Goal: Task Accomplishment & Management: Manage account settings

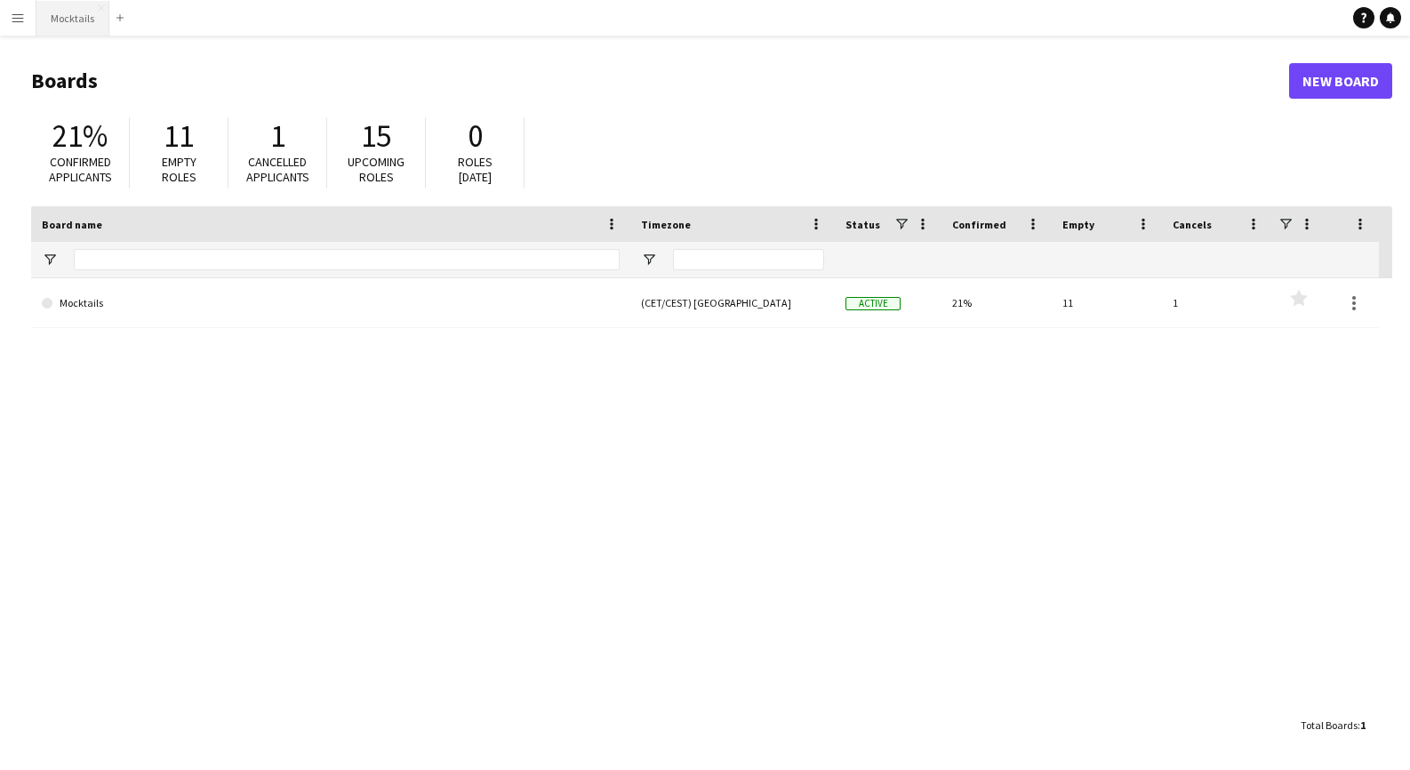
click at [73, 19] on button "Mocktails Close" at bounding box center [72, 18] width 73 height 35
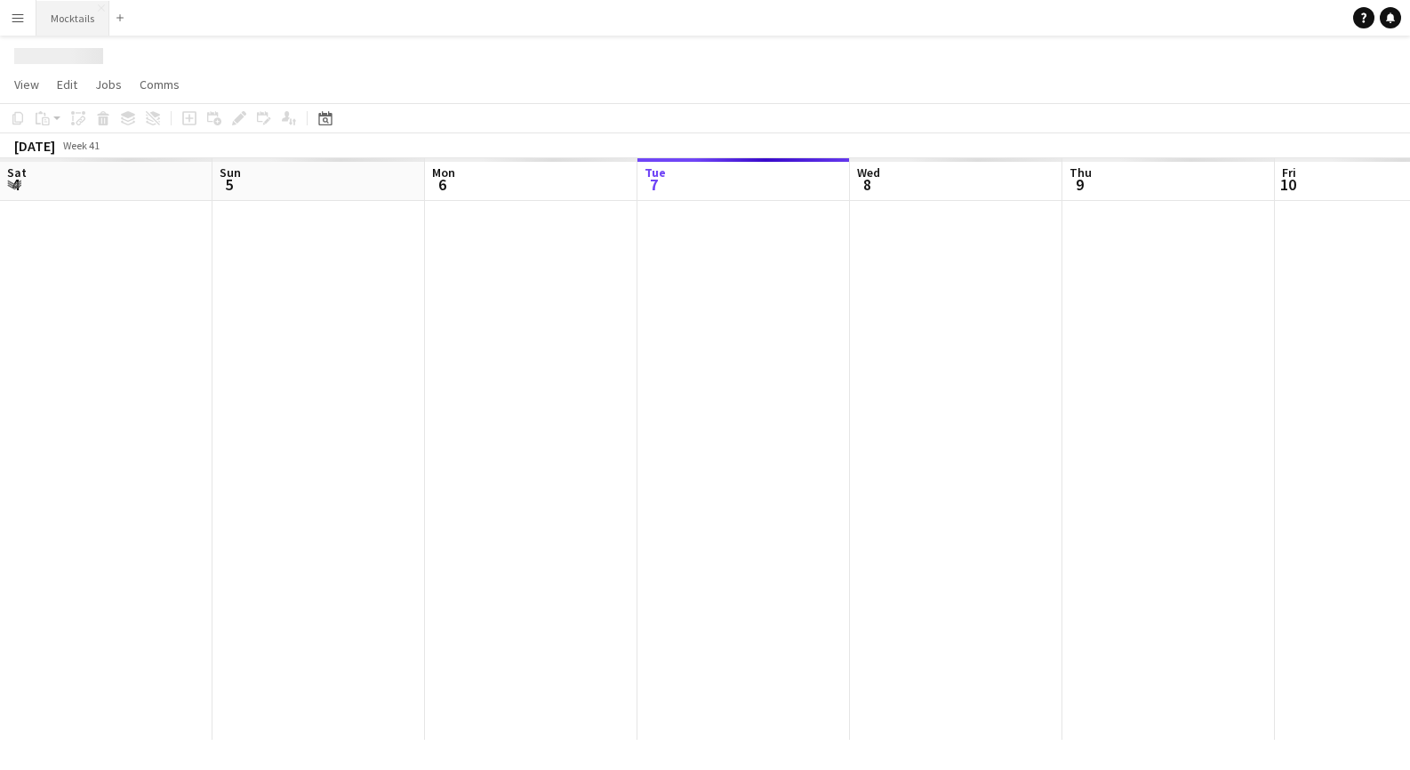
scroll to position [0, 425]
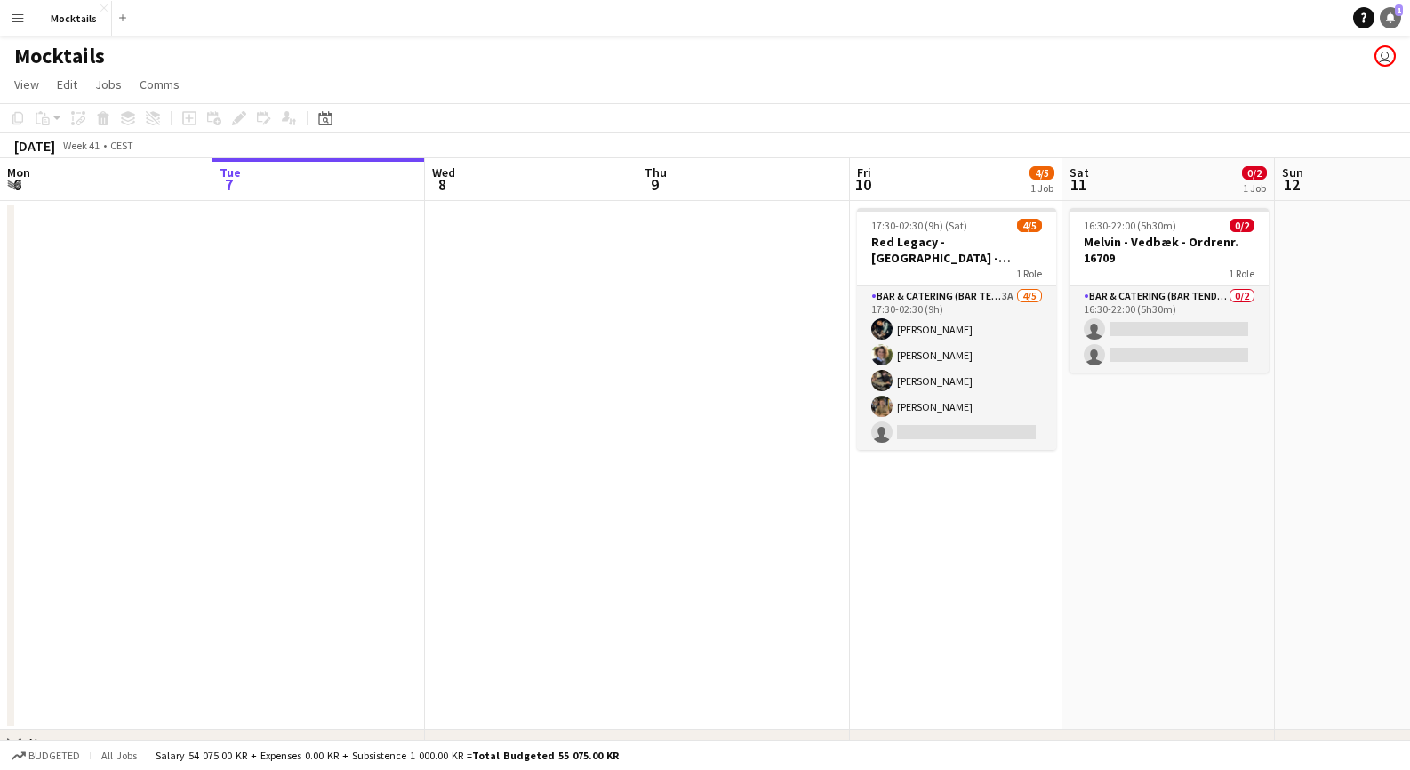
click at [1392, 20] on icon at bounding box center [1390, 16] width 9 height 9
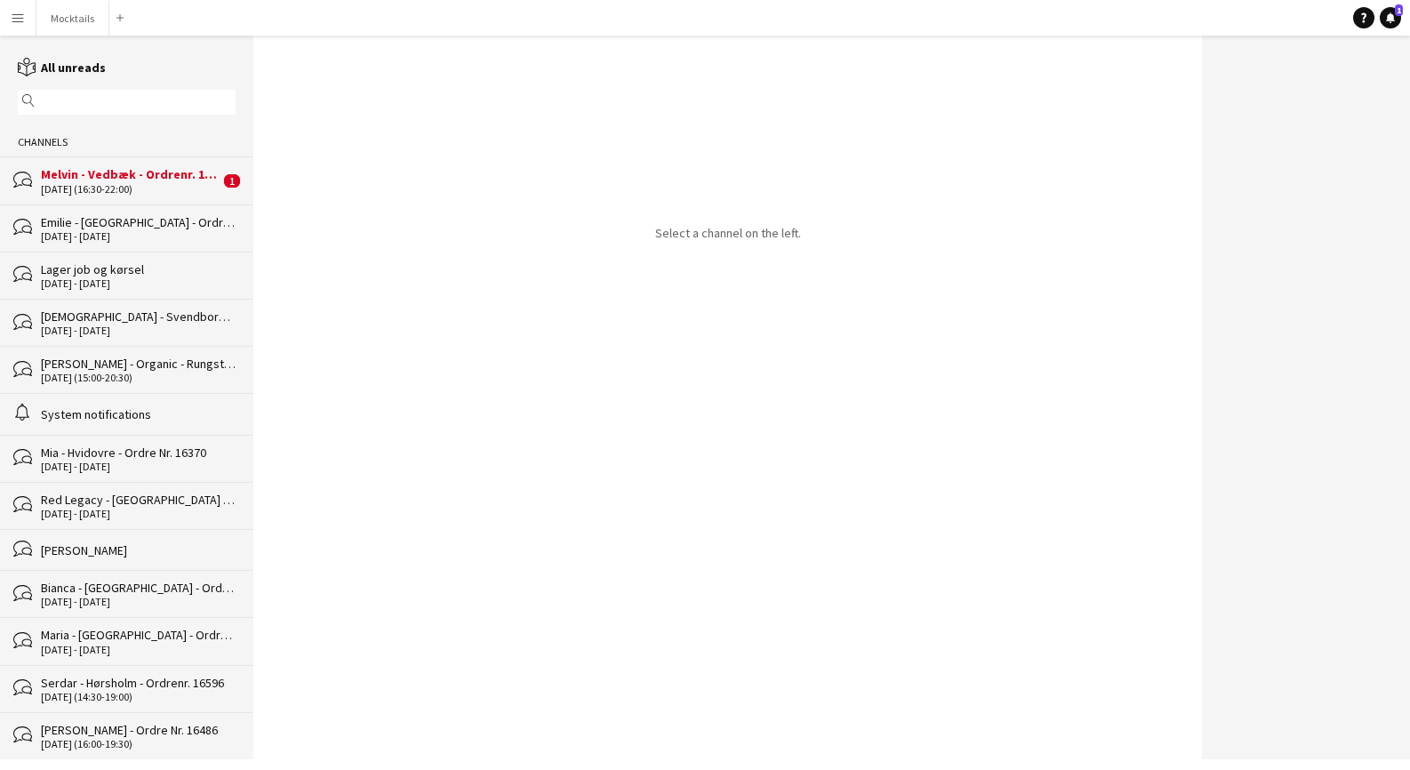
click at [126, 179] on div "Melvin - Vedbæk - Ordrenr. 16709" at bounding box center [130, 174] width 179 height 16
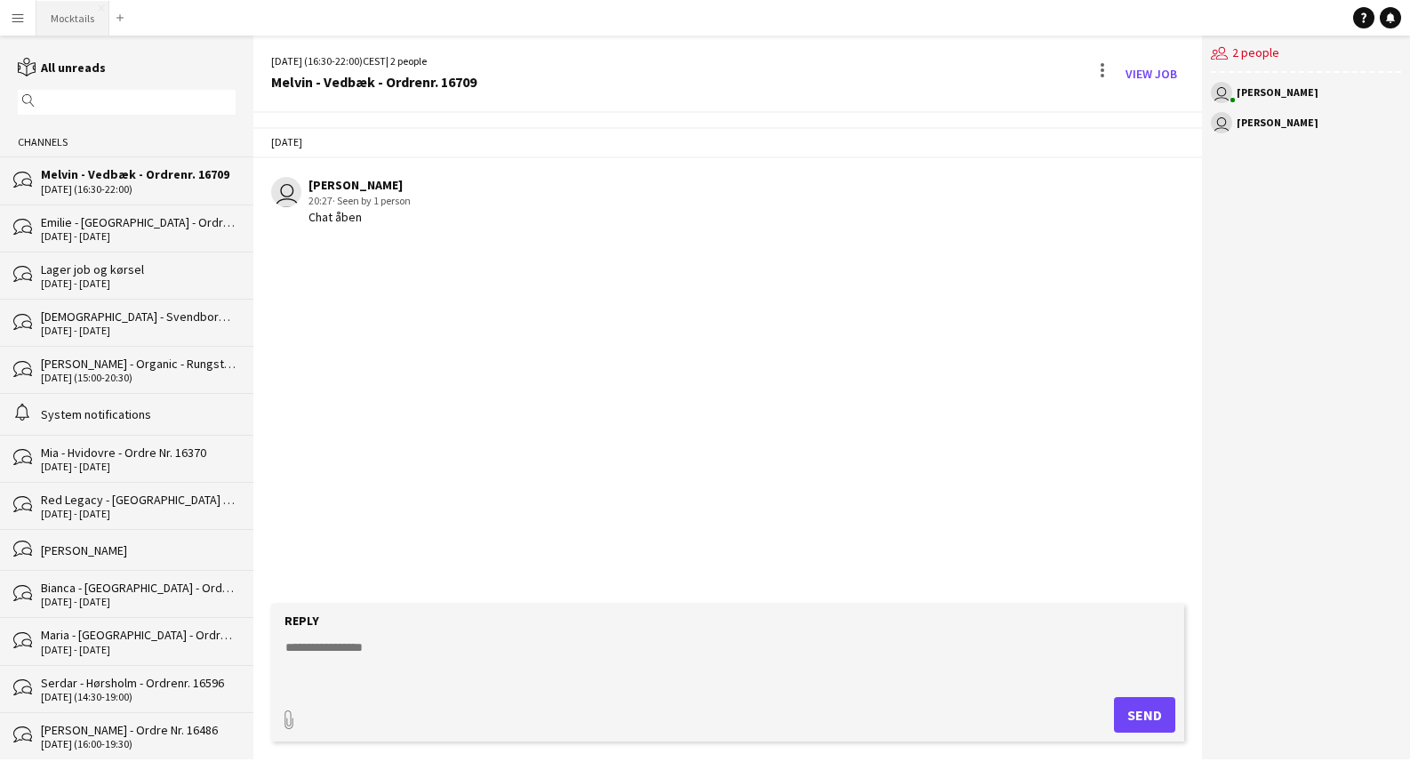
click at [76, 15] on button "Mocktails Close" at bounding box center [72, 18] width 73 height 35
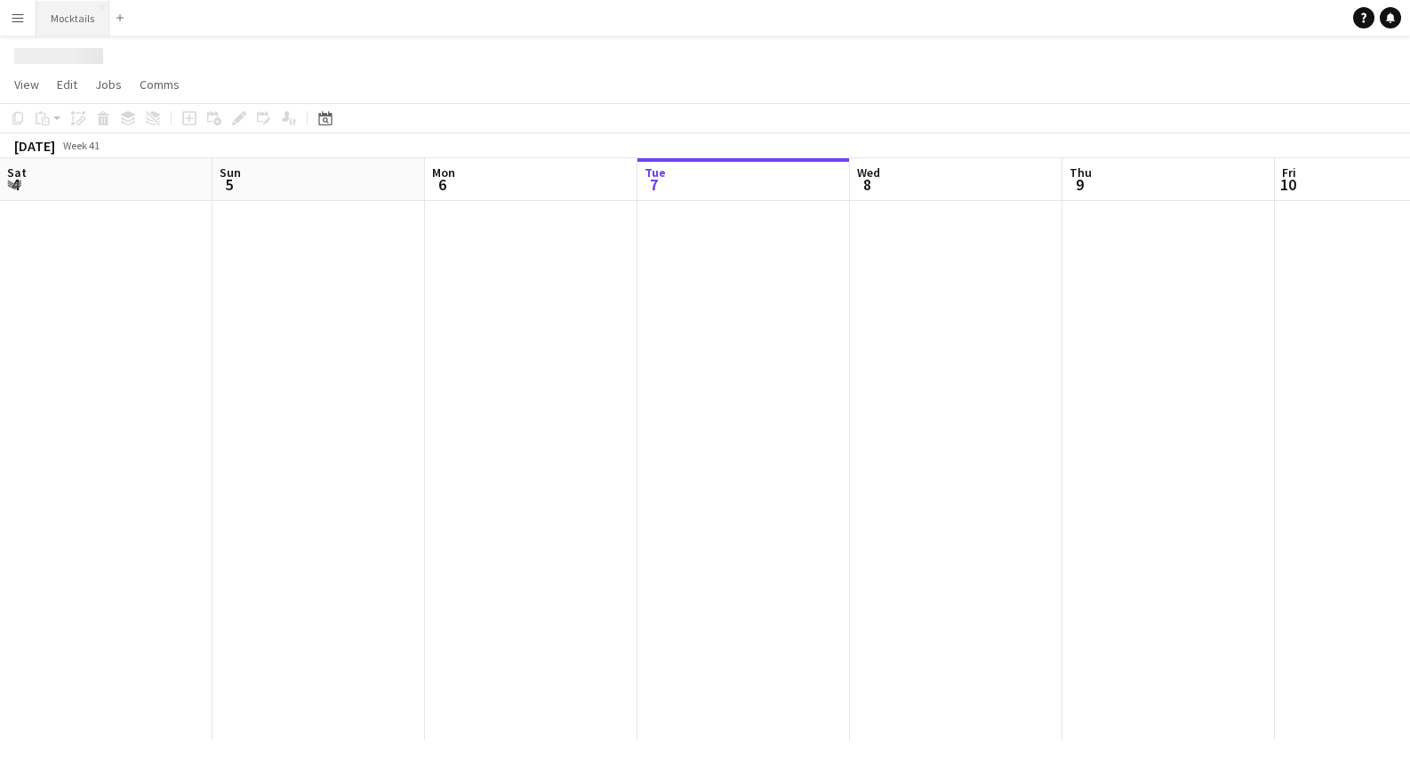
scroll to position [0, 425]
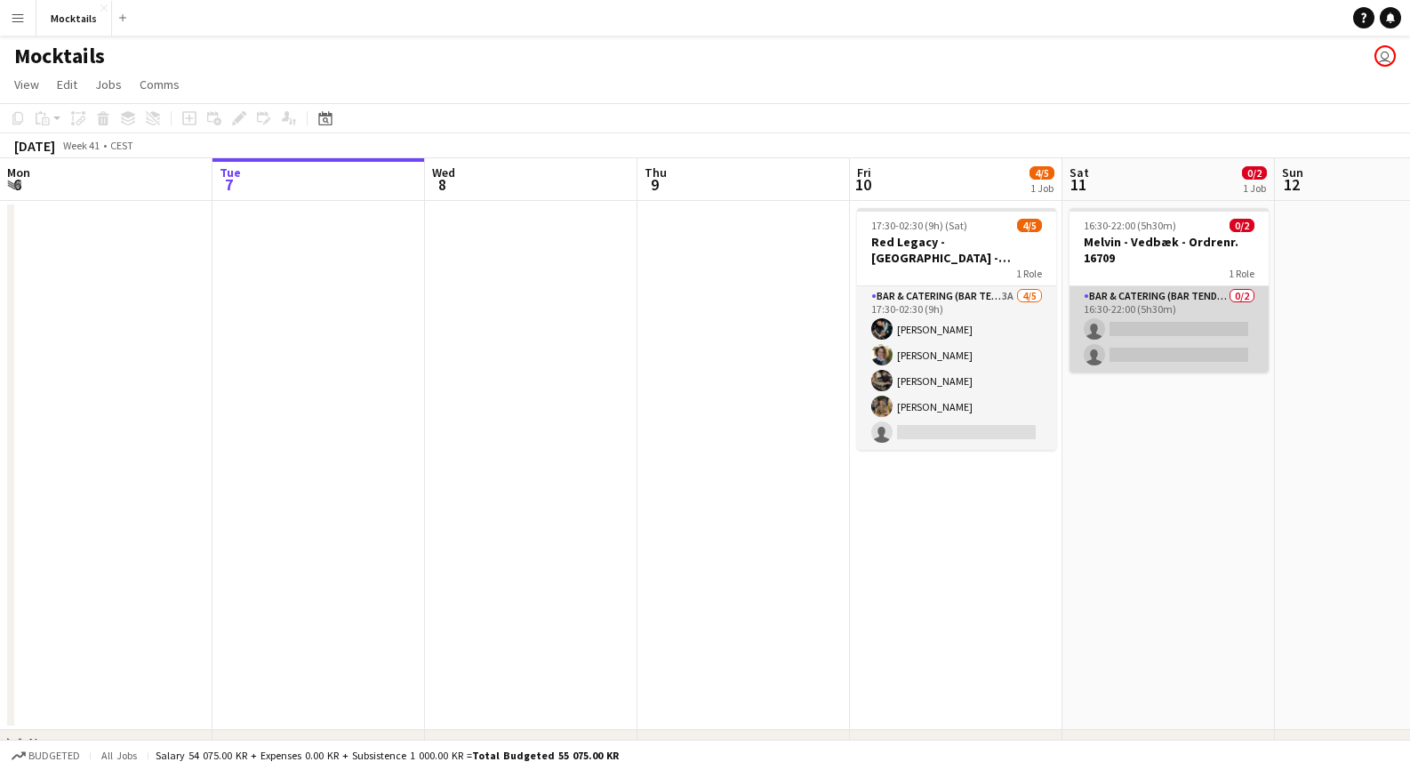
click at [1178, 308] on app-card-role "Bar & Catering (Bar Tender) 0/2 16:30-22:00 (5h30m) single-neutral-actions sing…" at bounding box center [1168, 329] width 199 height 86
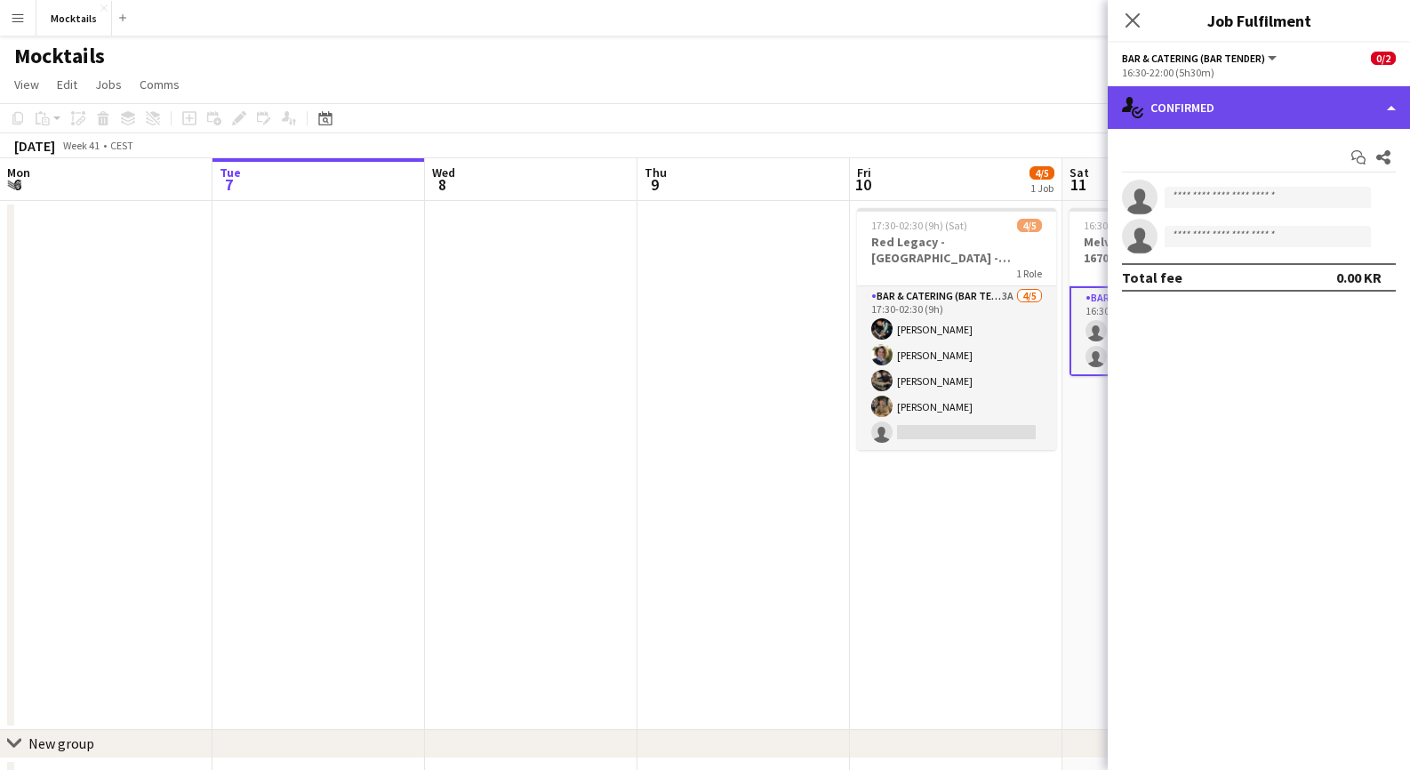
click at [1235, 107] on div "single-neutral-actions-check-2 Confirmed" at bounding box center [1259, 107] width 302 height 43
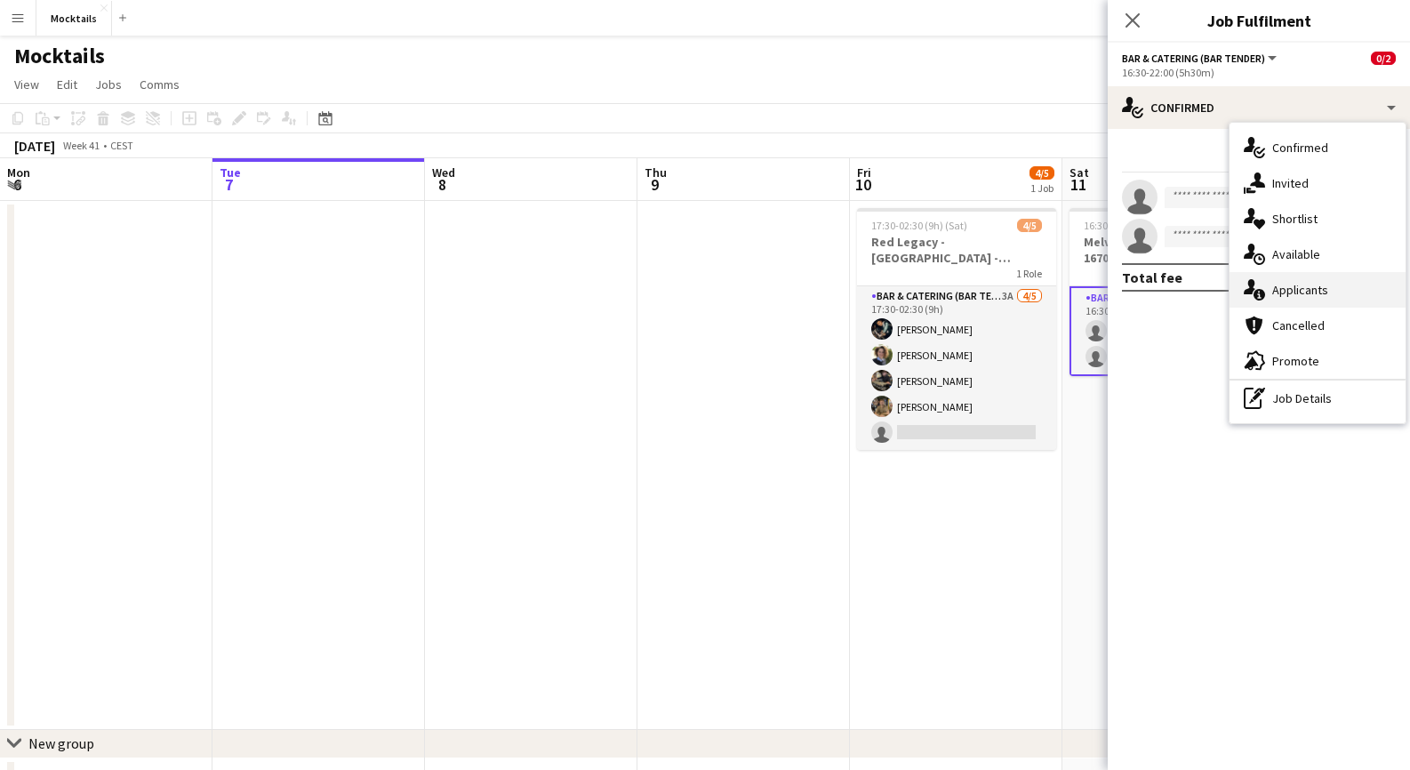
click at [1285, 295] on span "Applicants" at bounding box center [1300, 290] width 56 height 16
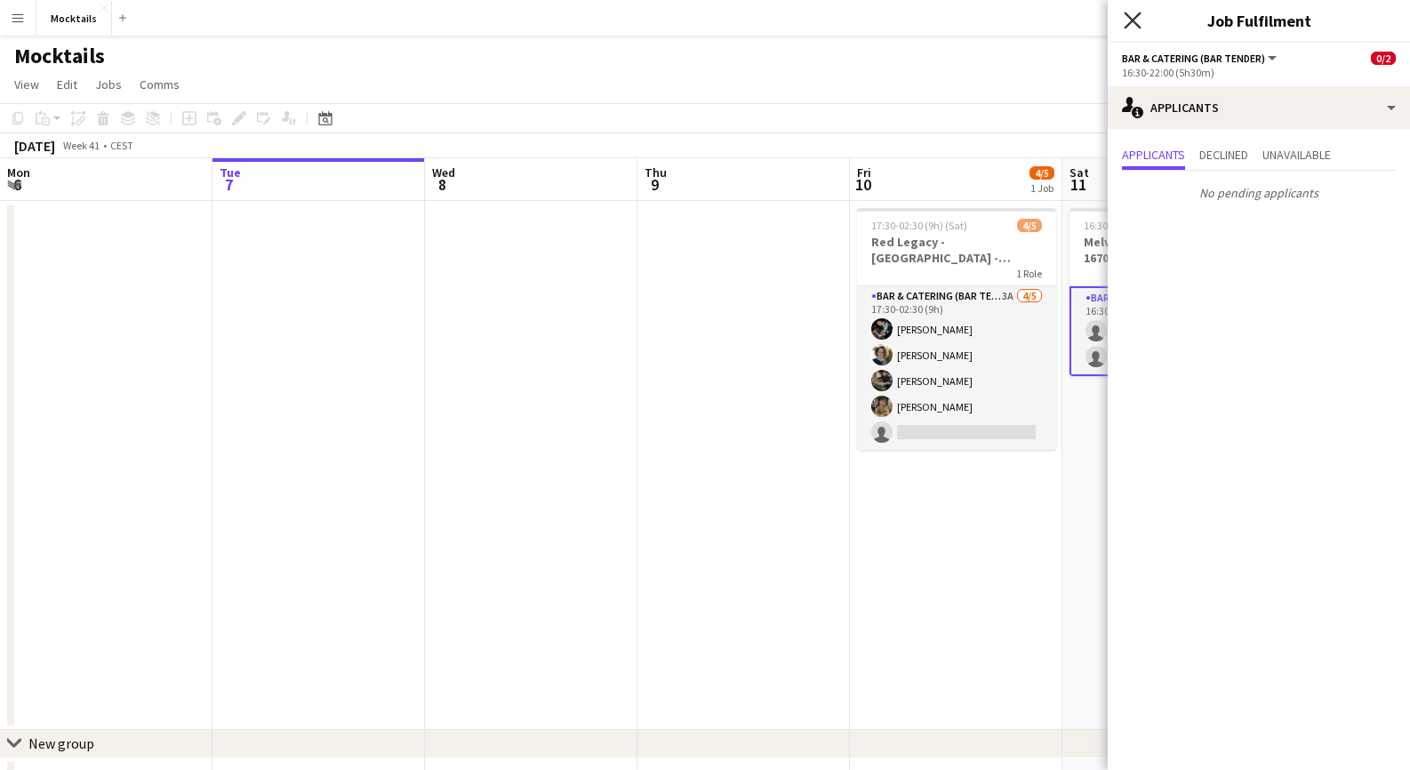
click at [1131, 15] on icon "Close pop-in" at bounding box center [1132, 20] width 17 height 17
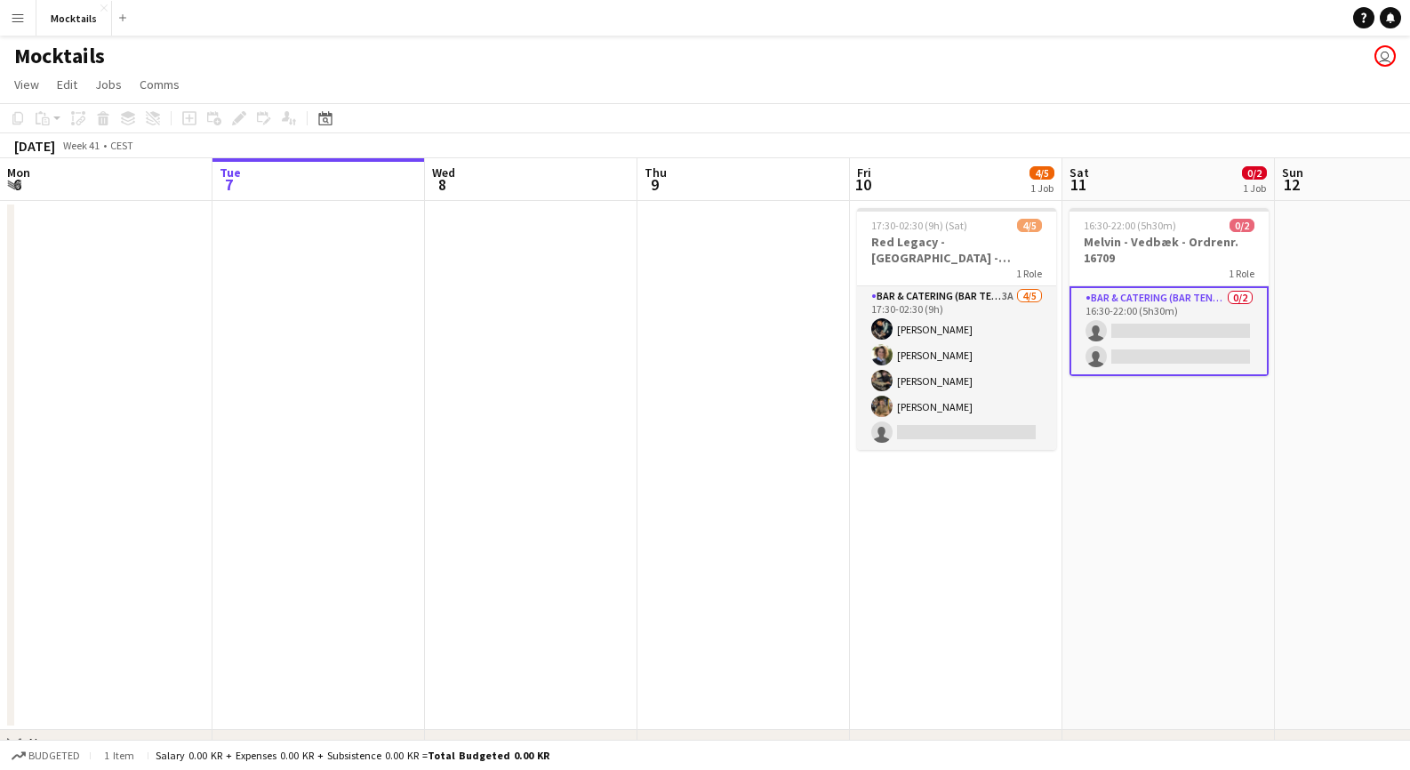
click at [13, 31] on button "Menu" at bounding box center [18, 18] width 36 height 36
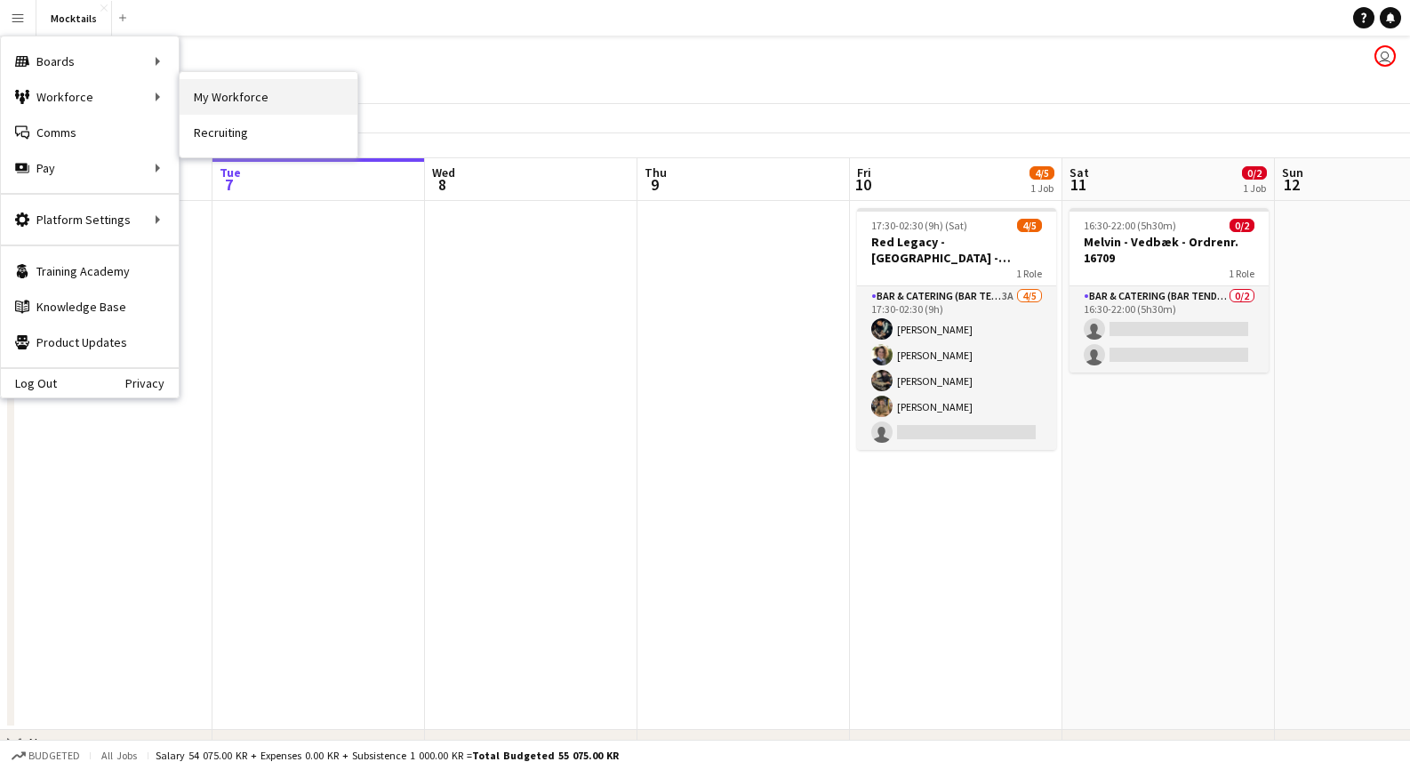
click at [237, 97] on link "My Workforce" at bounding box center [269, 97] width 178 height 36
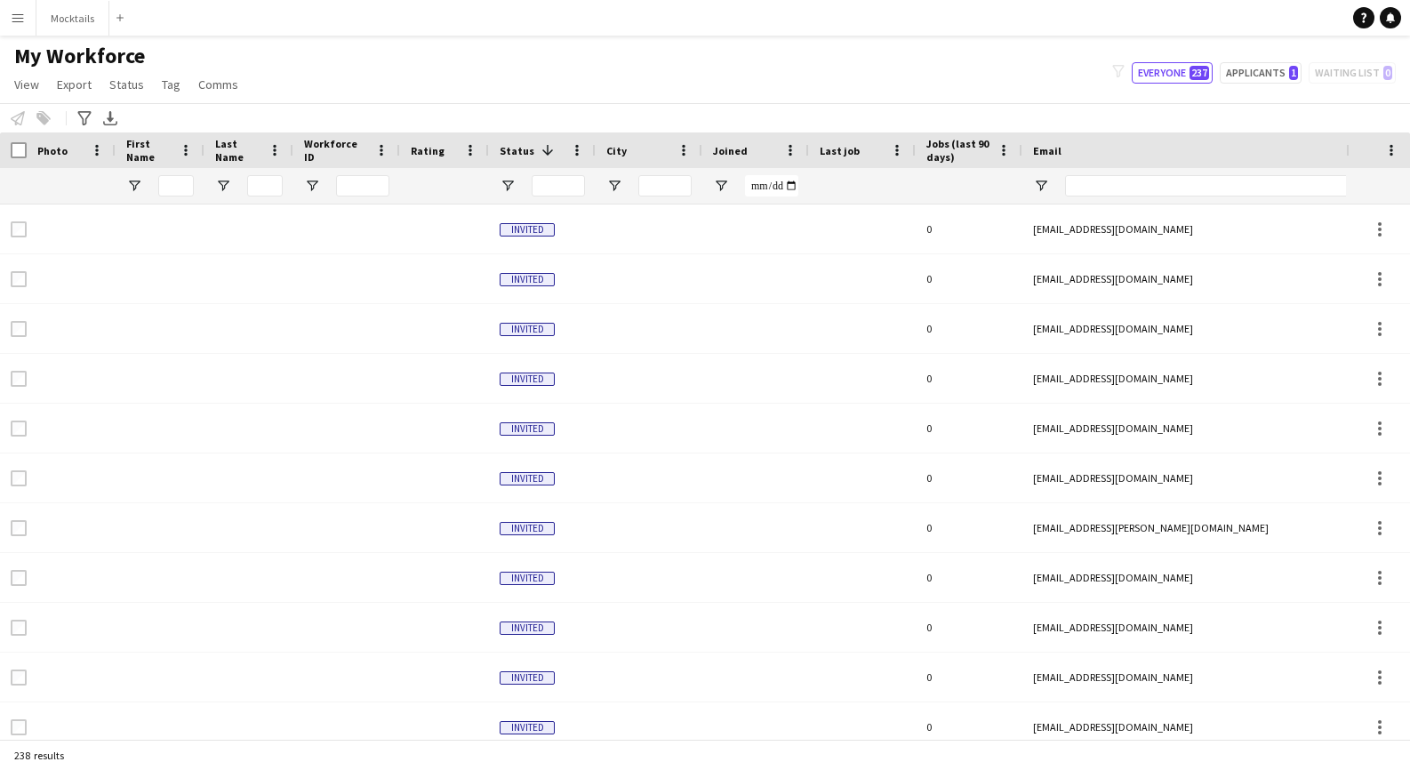
click at [21, 17] on app-icon "Menu" at bounding box center [18, 18] width 14 height 14
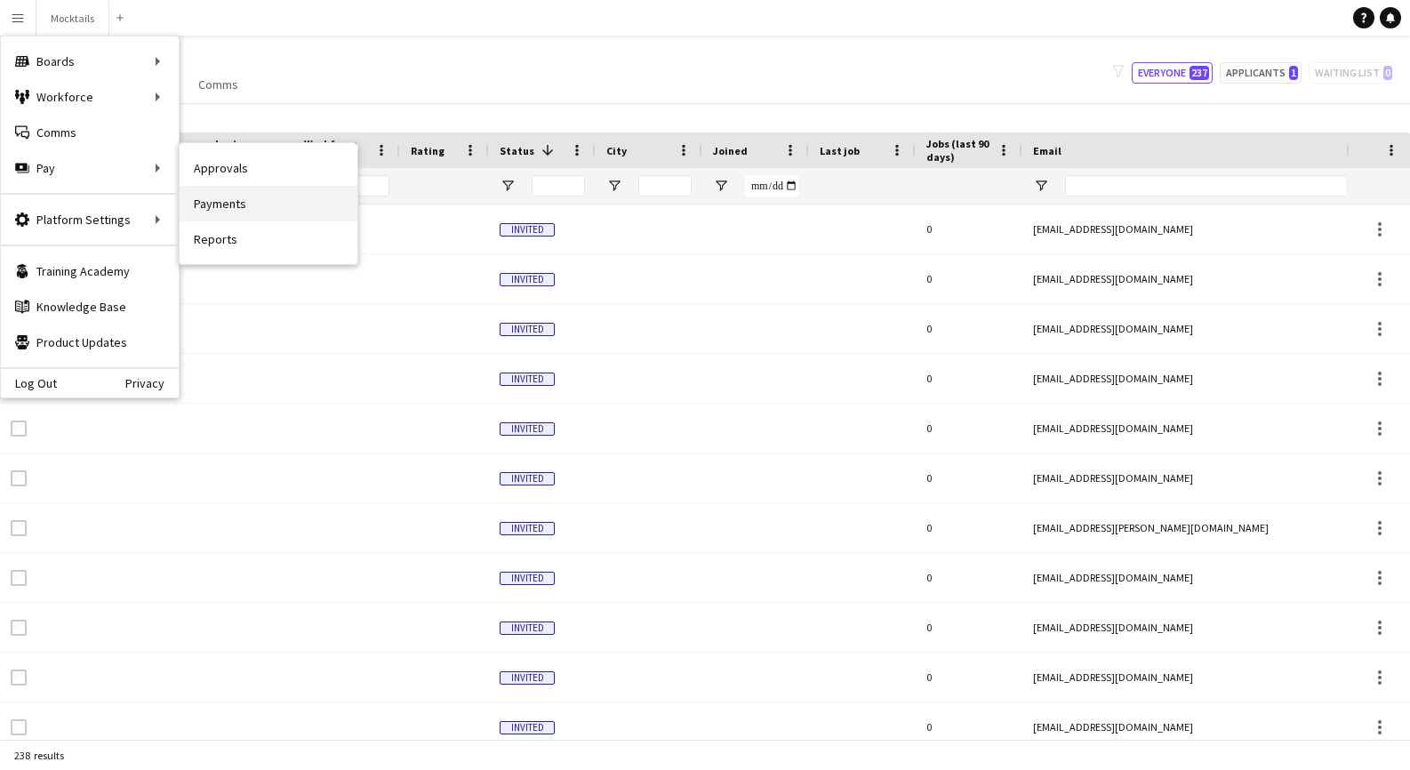
click at [262, 205] on link "Payments" at bounding box center [269, 204] width 178 height 36
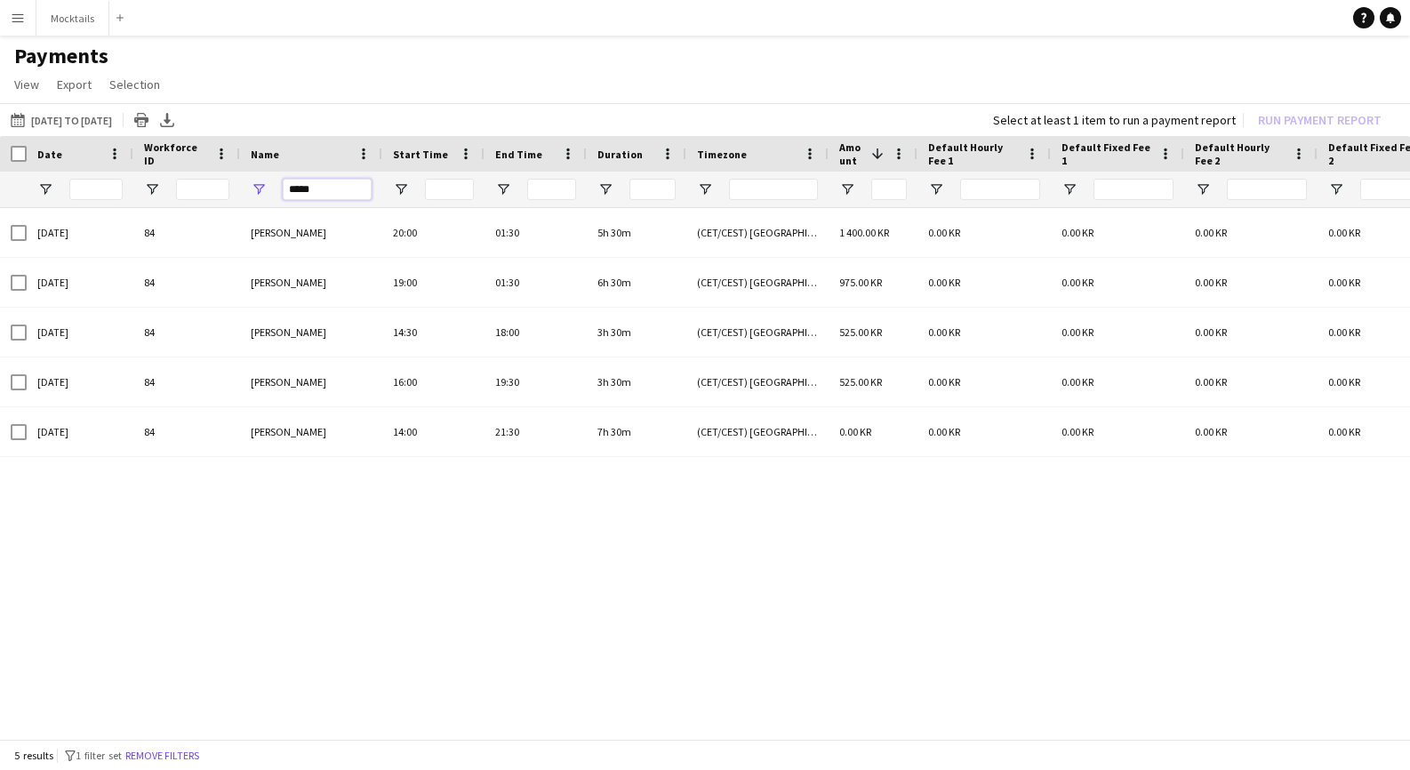
click at [351, 199] on input "*****" at bounding box center [327, 189] width 89 height 21
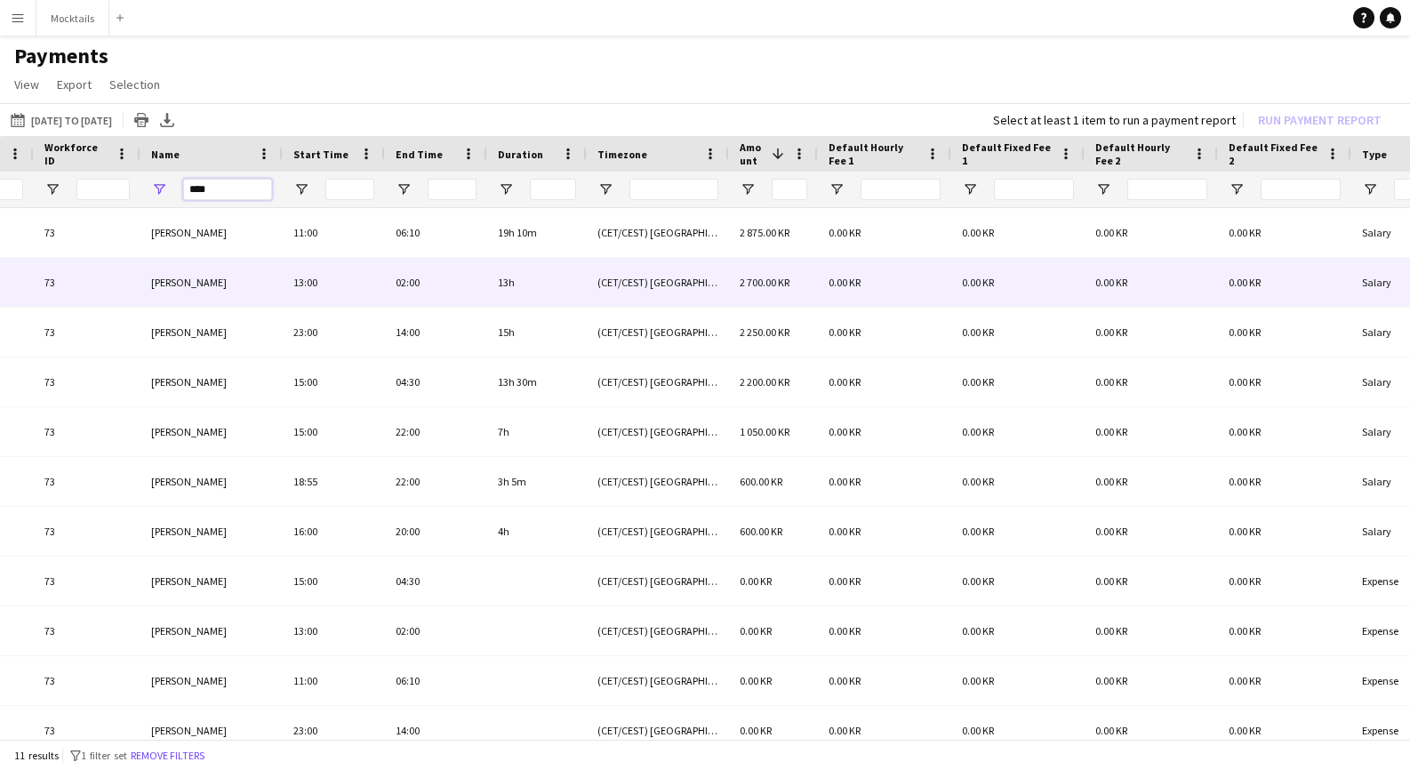
scroll to position [0, 332]
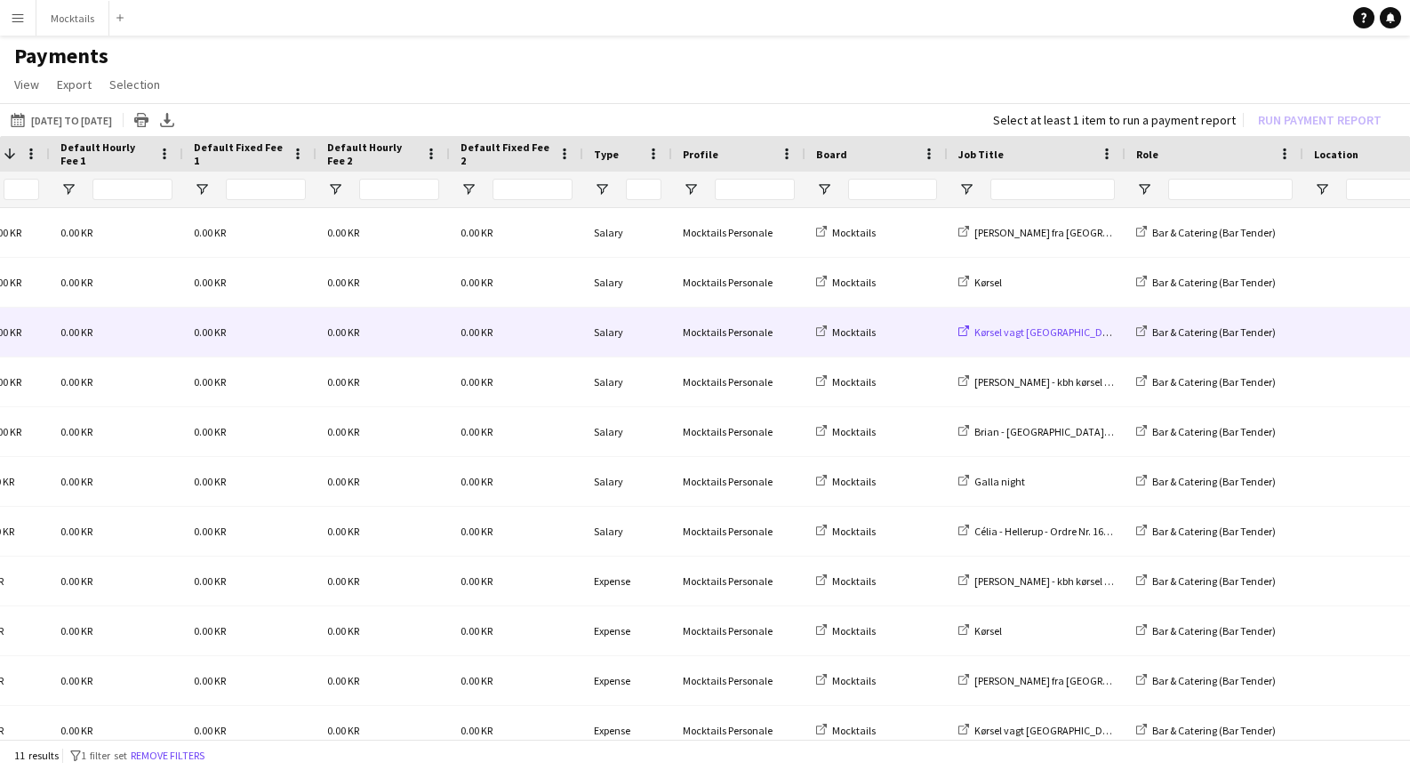
type input "****"
click at [1027, 331] on span "Kørsel vagt [GEOGRAPHIC_DATA]" at bounding box center [1048, 331] width 149 height 13
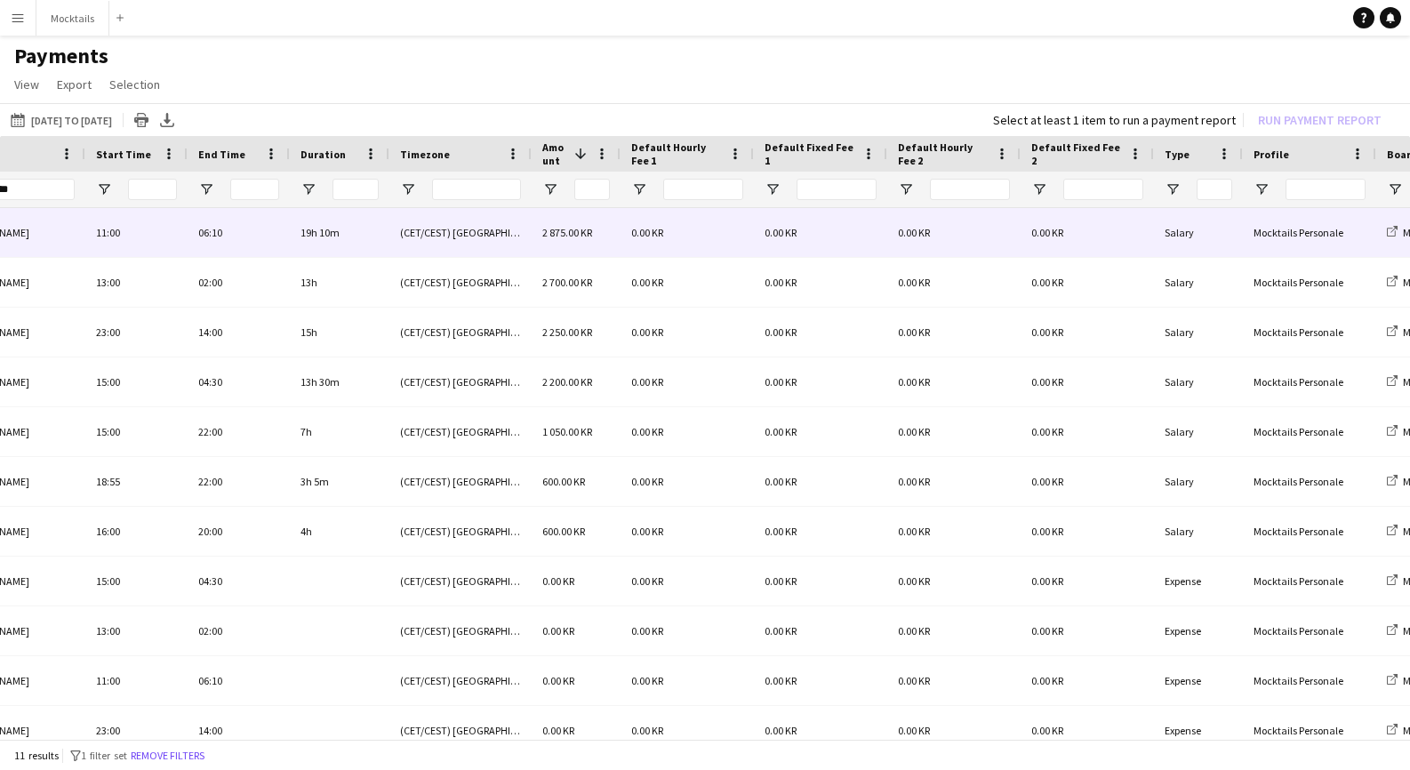
scroll to position [0, 463]
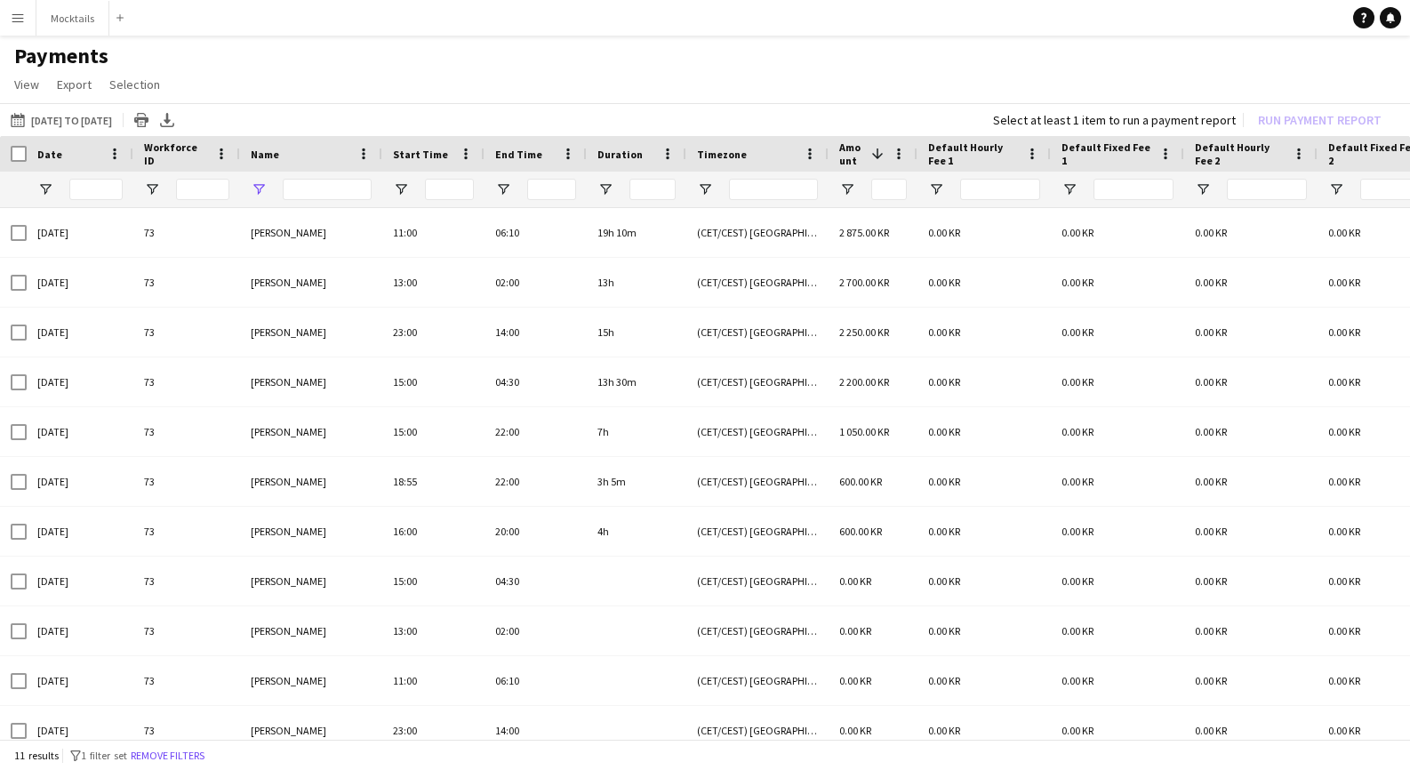
type input "****"
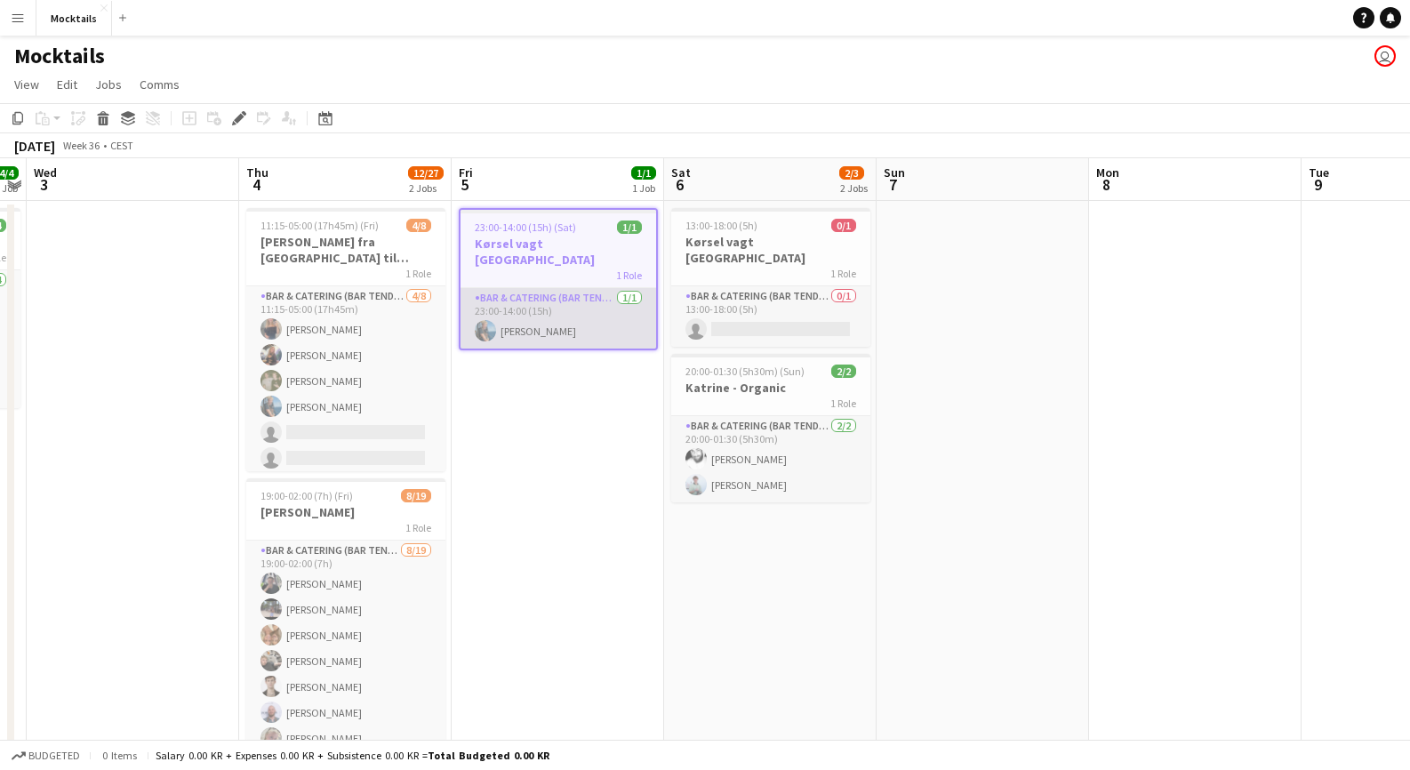
click at [572, 313] on app-card-role "Bar & Catering (Bar Tender) [DATE] 23:00-14:00 (15h) [PERSON_NAME]" at bounding box center [558, 318] width 196 height 60
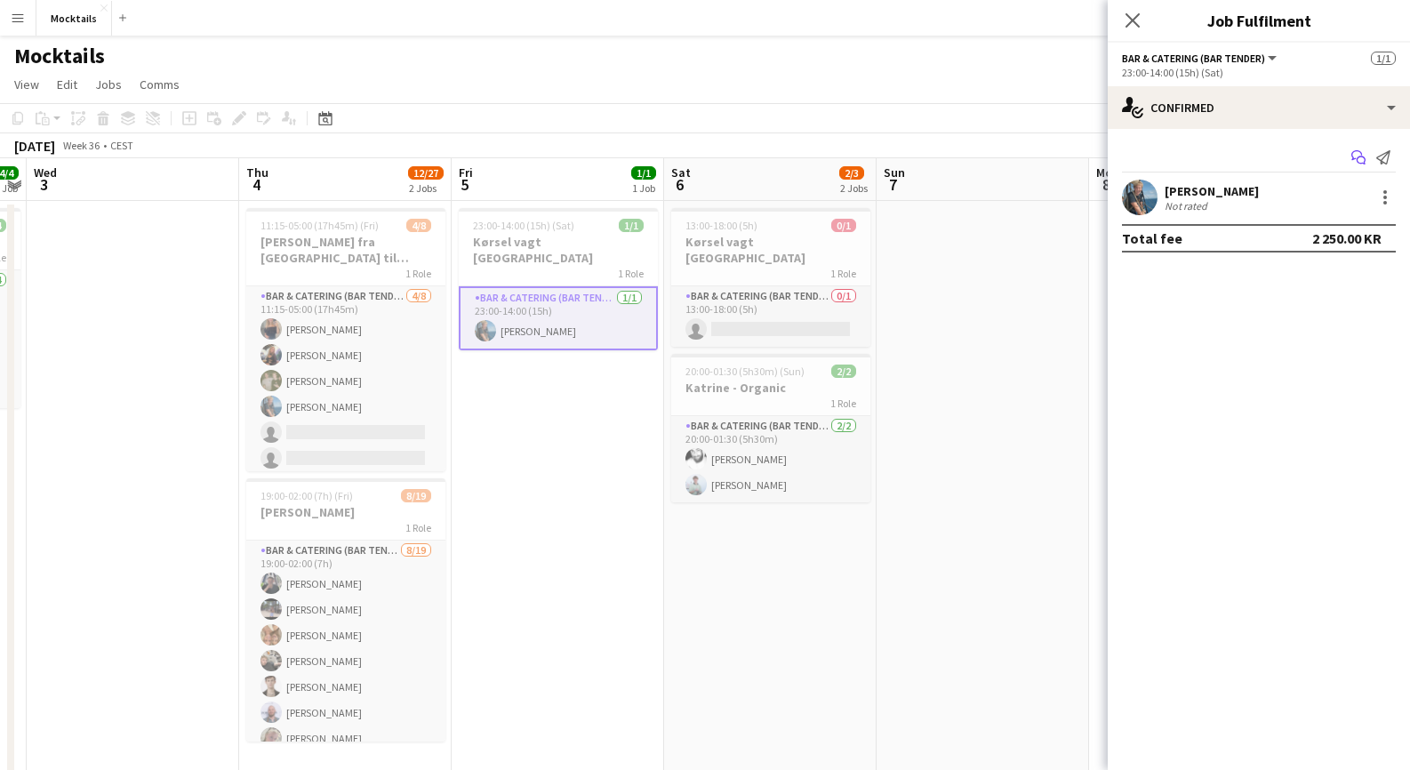
click at [1353, 158] on icon at bounding box center [1356, 155] width 11 height 10
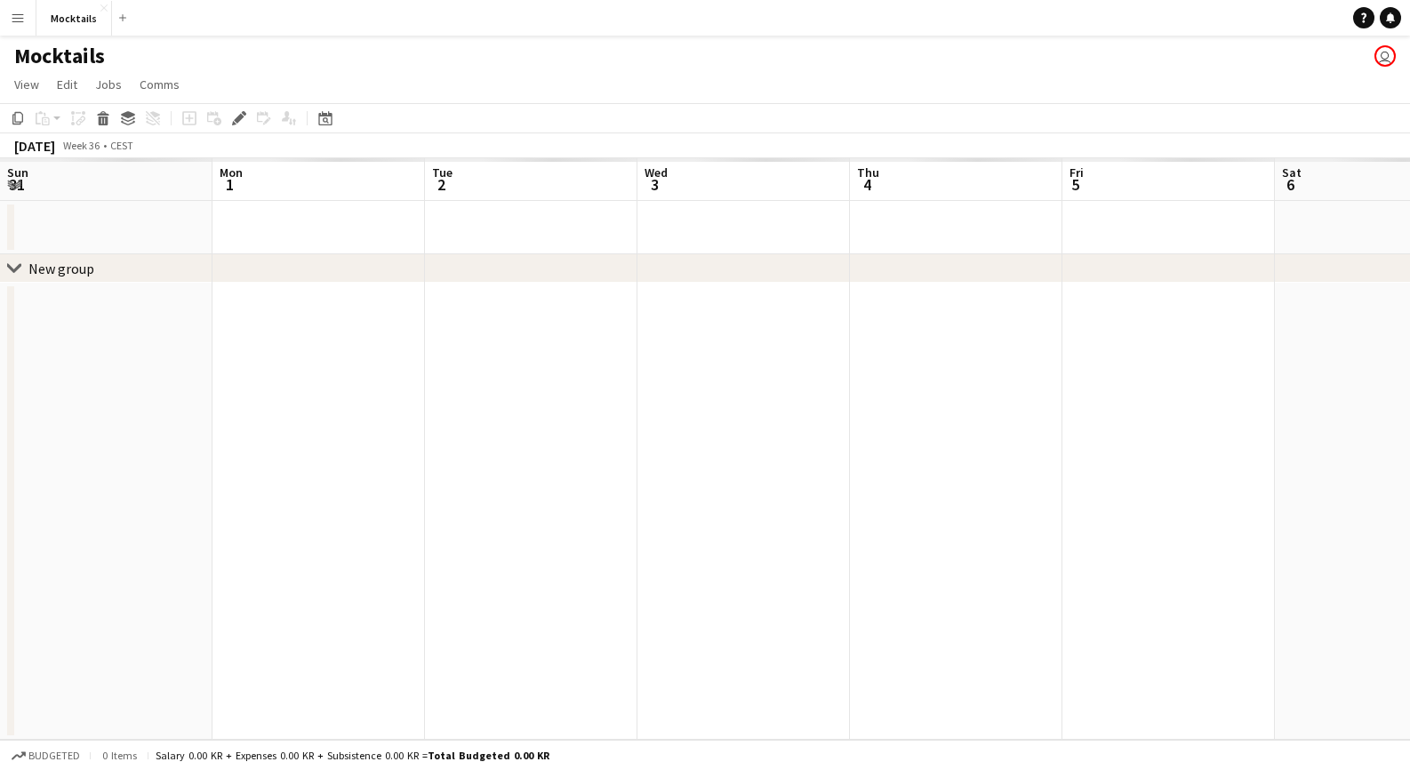
scroll to position [0, 611]
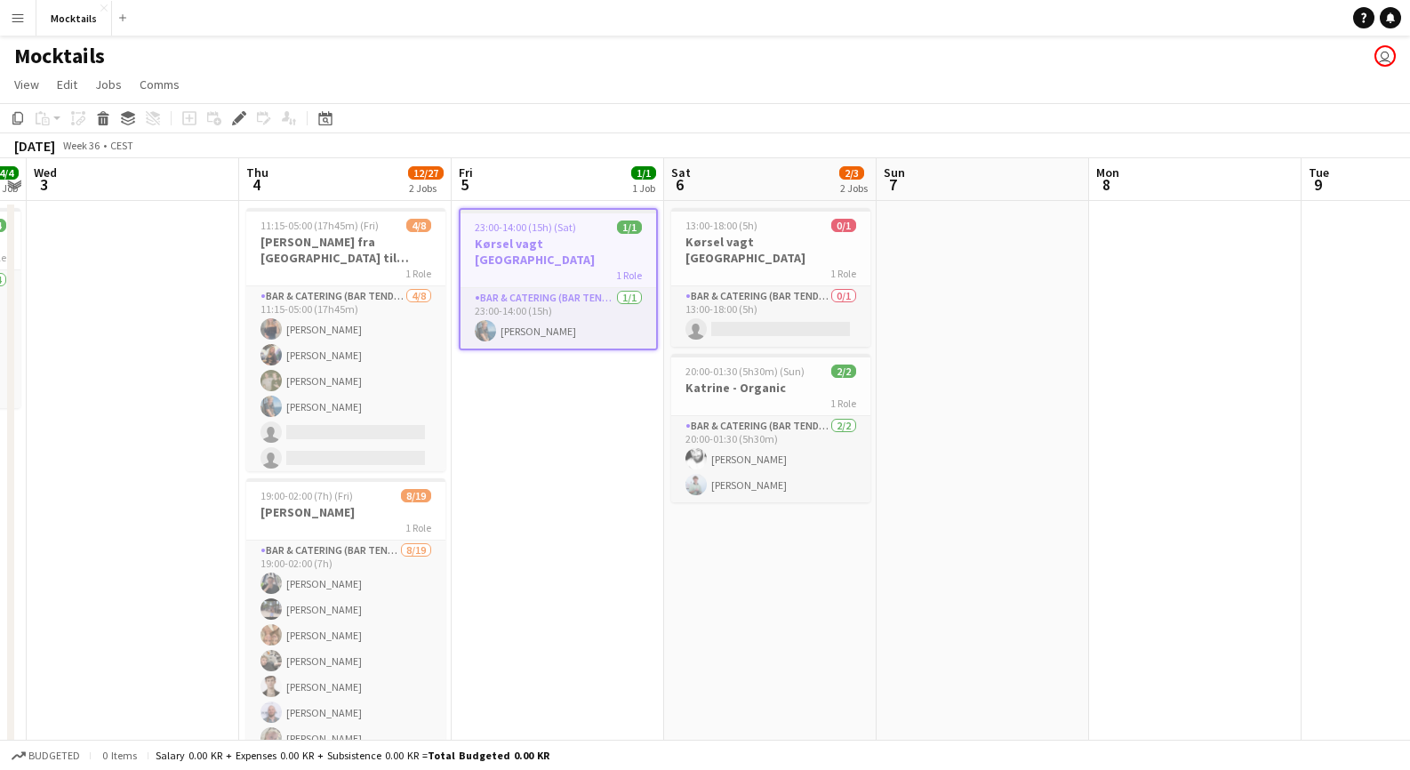
click at [545, 268] on div "1 Role" at bounding box center [558, 275] width 196 height 14
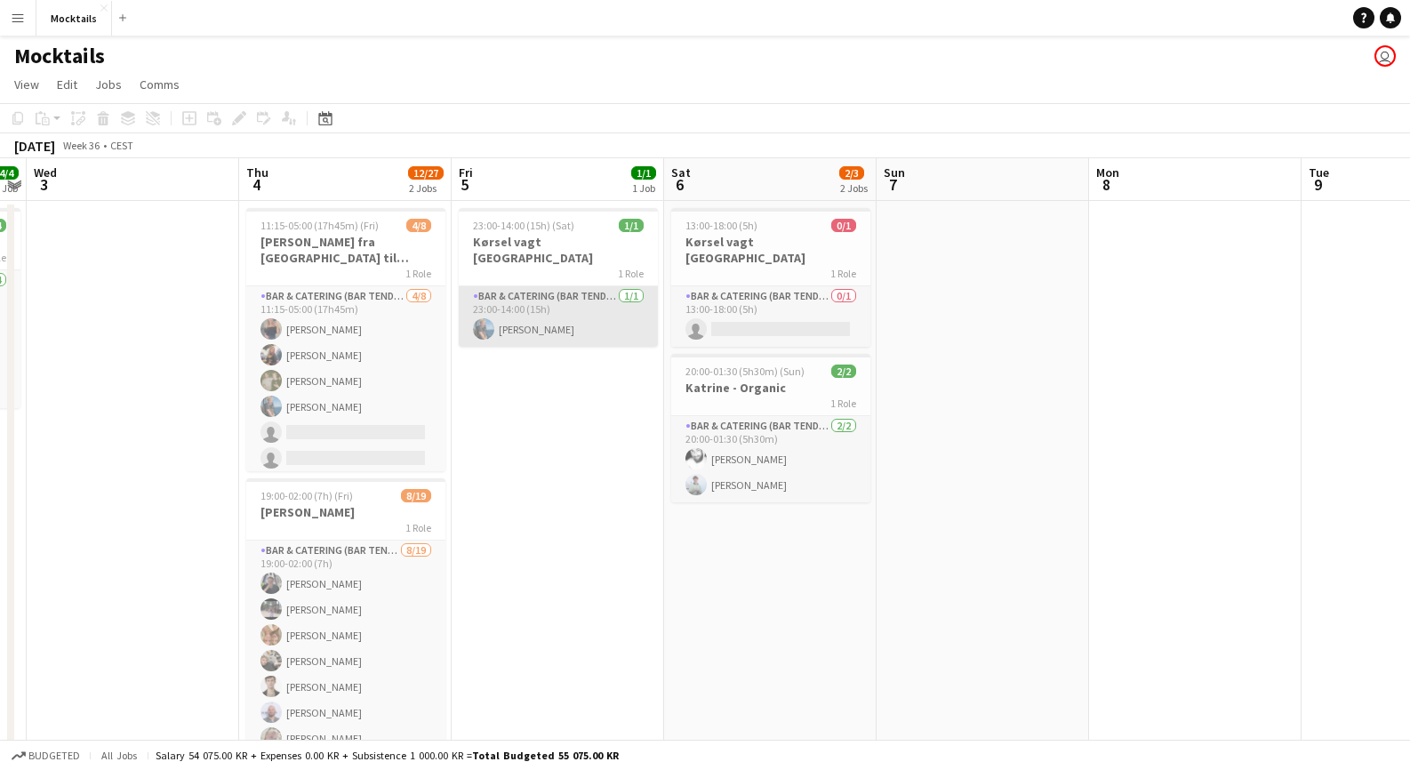
click at [546, 301] on app-card-role "Bar & Catering (Bar Tender) [DATE] 23:00-14:00 (15h) [PERSON_NAME]" at bounding box center [558, 316] width 199 height 60
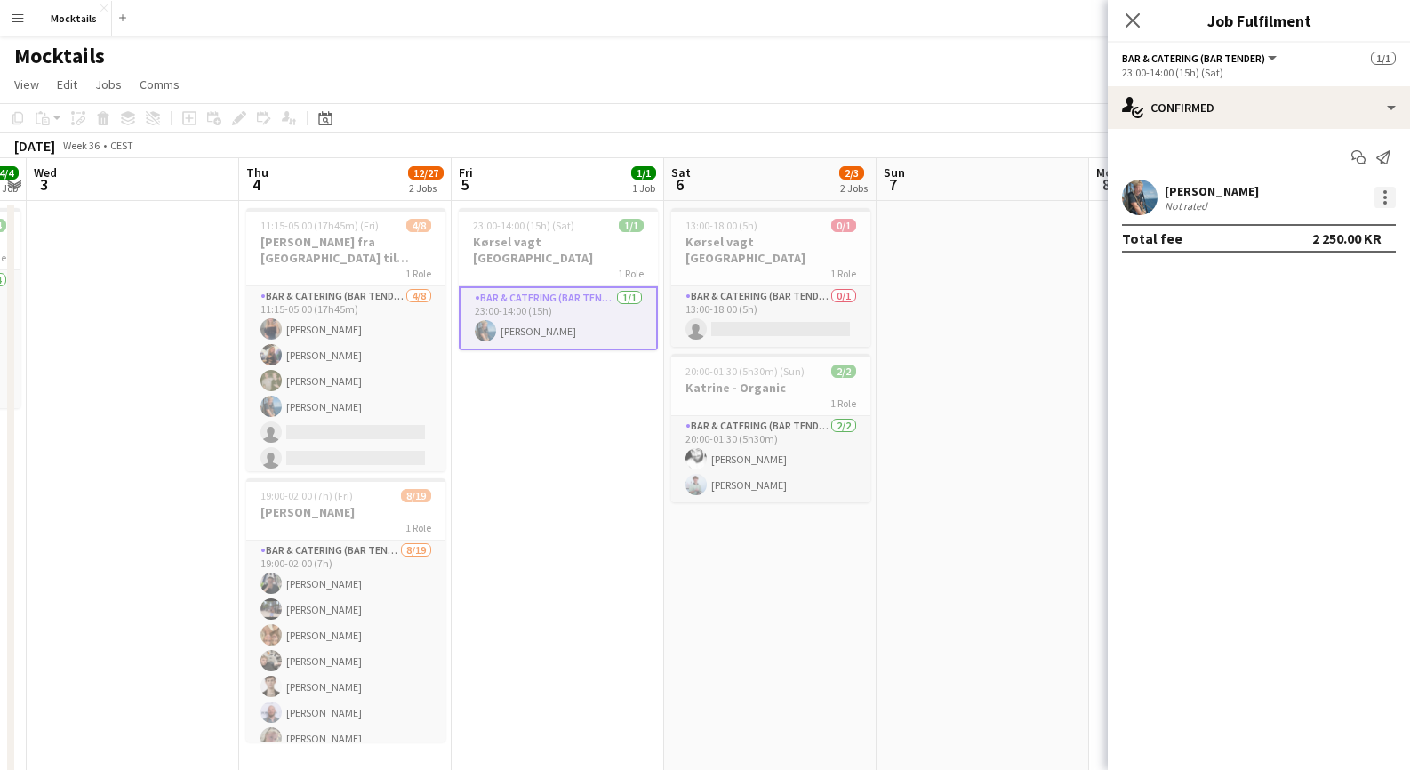
click at [1384, 204] on div at bounding box center [1384, 197] width 21 height 21
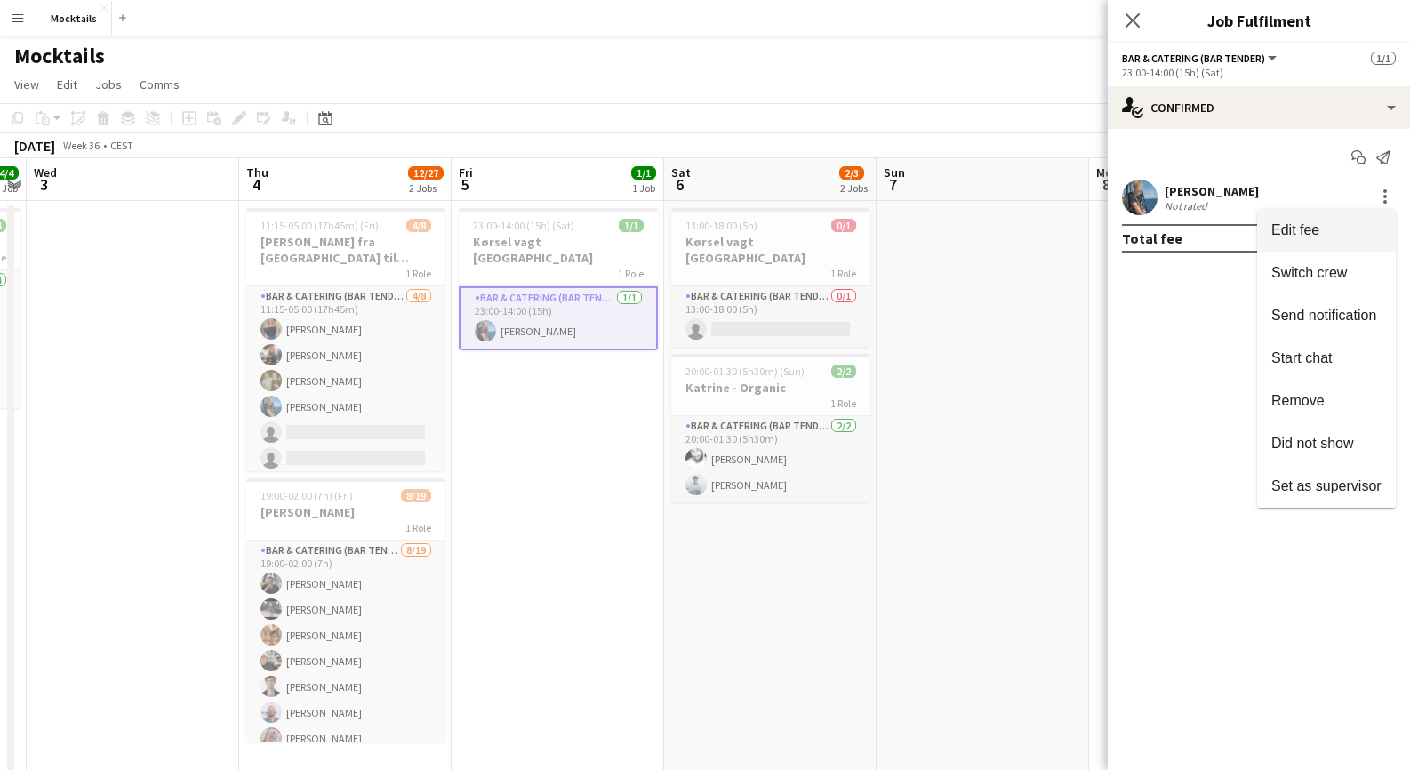
click at [1362, 229] on span "Edit fee" at bounding box center [1326, 230] width 110 height 16
